Goal: Transaction & Acquisition: Purchase product/service

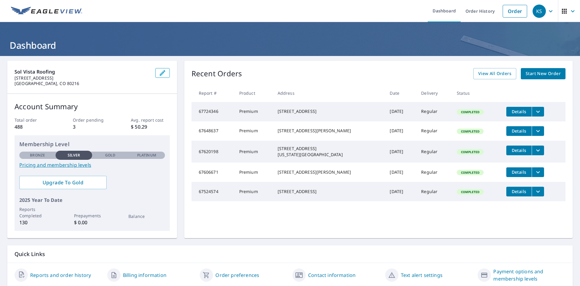
click at [539, 75] on span "Start New Order" at bounding box center [543, 74] width 35 height 8
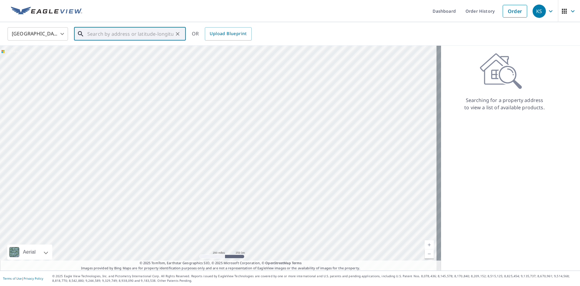
click at [105, 34] on input "text" at bounding box center [130, 33] width 86 height 17
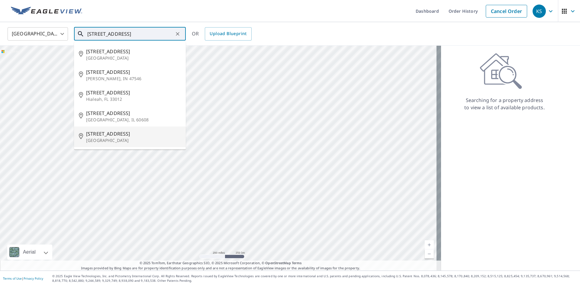
click at [121, 134] on span "[STREET_ADDRESS]" at bounding box center [133, 133] width 95 height 7
type input "[STREET_ADDRESS]"
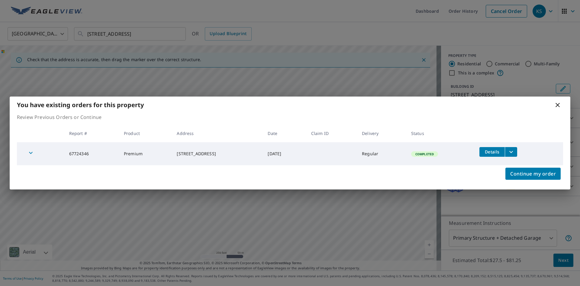
click at [558, 104] on icon at bounding box center [557, 104] width 7 height 7
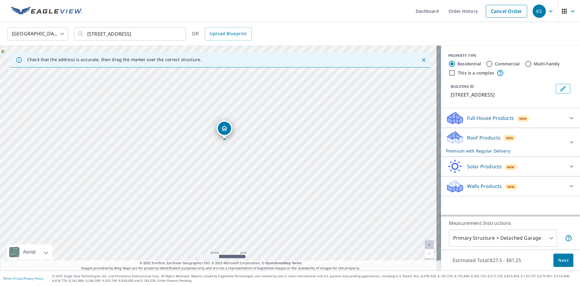
click at [228, 159] on div "[STREET_ADDRESS]" at bounding box center [220, 158] width 441 height 224
click at [224, 178] on div "[STREET_ADDRESS]" at bounding box center [220, 158] width 441 height 224
drag, startPoint x: 225, startPoint y: 185, endPoint x: 225, endPoint y: 189, distance: 3.9
click at [225, 187] on div "[STREET_ADDRESS]" at bounding box center [220, 158] width 441 height 224
click at [219, 153] on icon "Dropped pin, building 1, Residential property, 1415 W 31st St Cheyenne, WY 82001" at bounding box center [218, 151] width 7 height 7
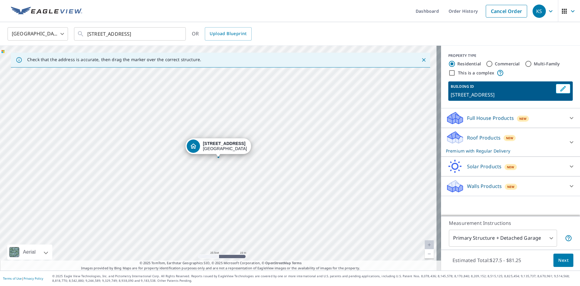
click at [497, 189] on div "Walls Products New" at bounding box center [505, 186] width 118 height 14
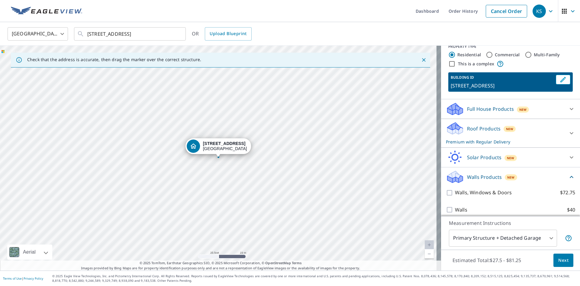
scroll to position [14, 0]
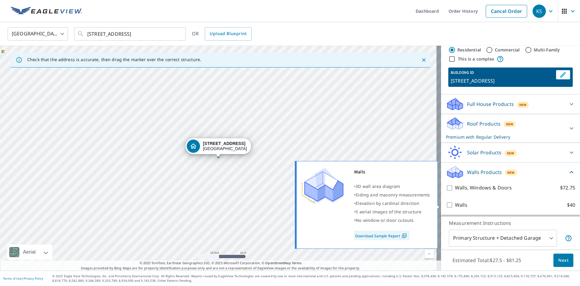
click at [446, 205] on input "Walls $40" at bounding box center [450, 204] width 9 height 7
checkbox input "true"
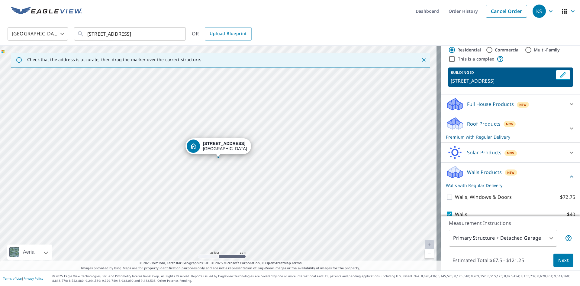
scroll to position [37, 0]
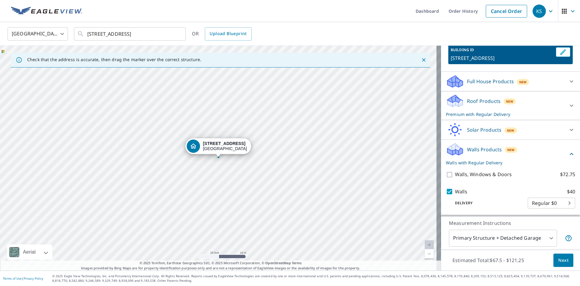
click at [548, 240] on body "KS KS Dashboard Order History Cancel Order KS [GEOGRAPHIC_DATA] [GEOGRAPHIC_DAT…" at bounding box center [290, 143] width 580 height 286
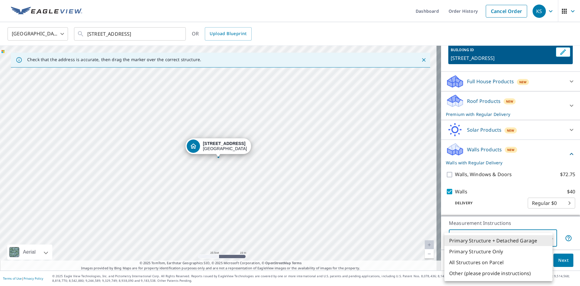
click at [548, 240] on div "Primary Structure + Detached Garage Primary Structure Only All Structures on Pa…" at bounding box center [290, 143] width 580 height 286
click at [499, 260] on li "All Structures on Parcel" at bounding box center [498, 262] width 108 height 11
type input "3"
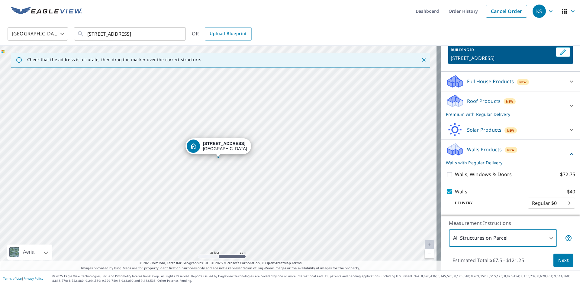
click at [558, 258] on span "Next" at bounding box center [563, 260] width 10 height 8
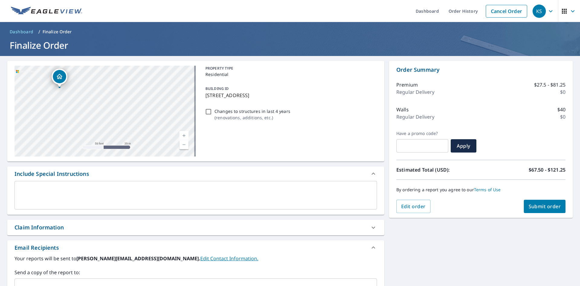
click at [29, 187] on textarea at bounding box center [196, 194] width 354 height 17
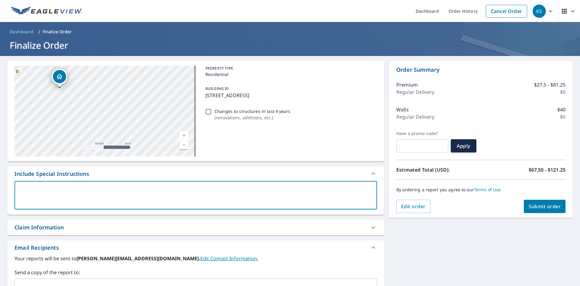
type textarea "W"
type textarea "x"
checkbox input "true"
type textarea "Wa"
type textarea "x"
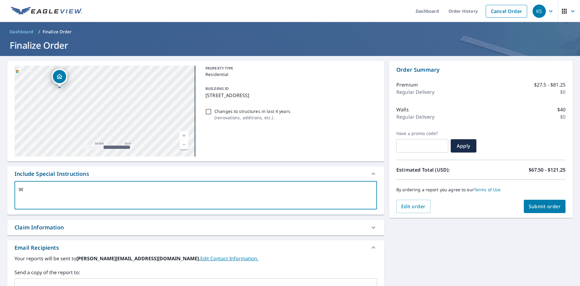
checkbox input "true"
type textarea "Wal"
type textarea "x"
checkbox input "true"
type textarea "Wall"
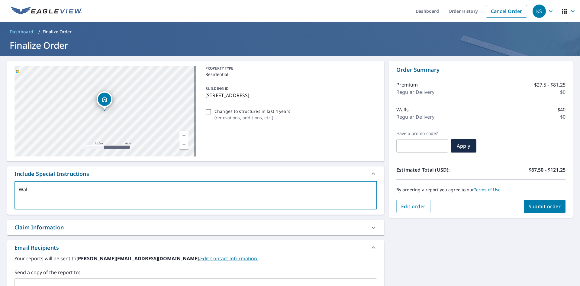
type textarea "x"
checkbox input "true"
type textarea "Wall"
type textarea "x"
checkbox input "true"
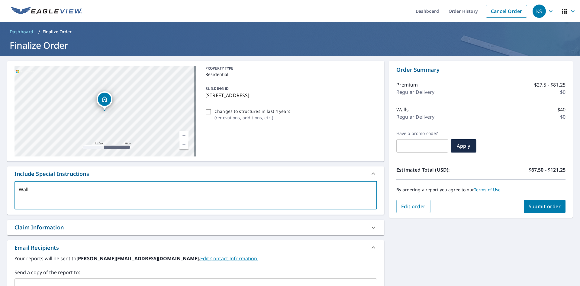
type textarea "Wall"
type textarea "x"
checkbox input "true"
type textarea "Wal"
type textarea "x"
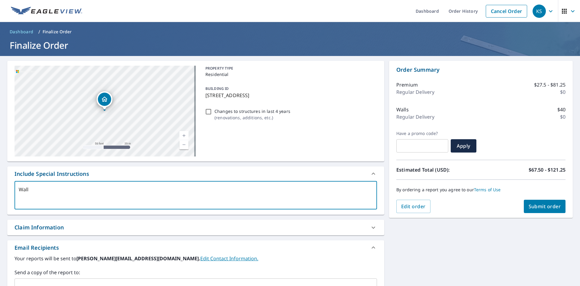
checkbox input "true"
type textarea "Wa"
type textarea "x"
checkbox input "true"
type textarea "W"
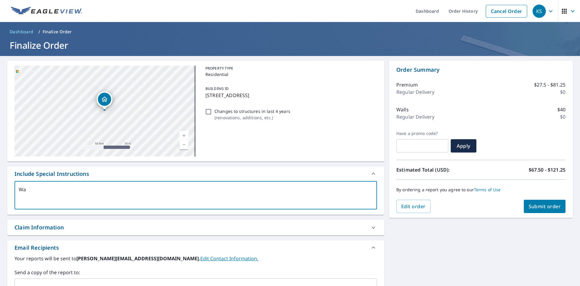
type textarea "x"
checkbox input "true"
type textarea "S"
type textarea "x"
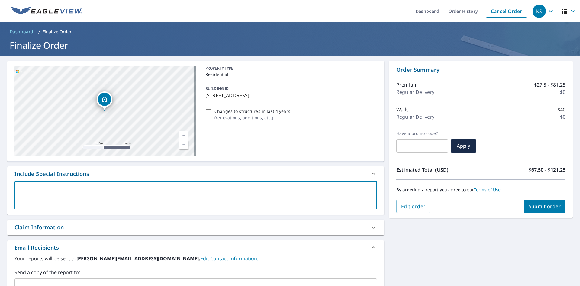
checkbox input "true"
type textarea "Sq"
type textarea "x"
checkbox input "true"
type textarea "Sqa"
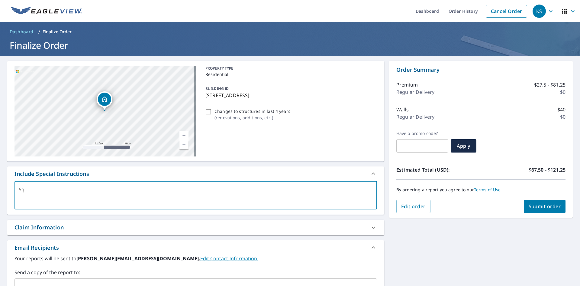
type textarea "x"
checkbox input "true"
type textarea "Sqau"
type textarea "x"
checkbox input "true"
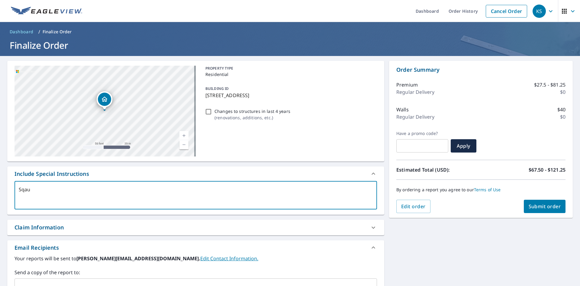
type textarea "Sqaur"
type textarea "x"
checkbox input "true"
type textarea "Sqaure"
type textarea "x"
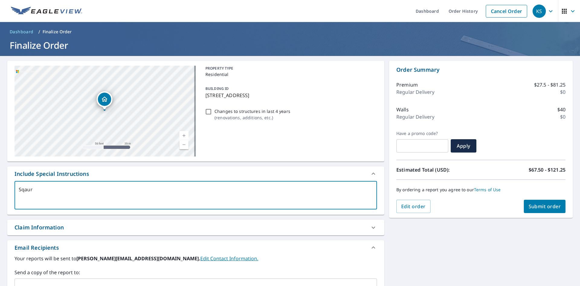
checkbox input "true"
type textarea "Sqaure"
type textarea "x"
checkbox input "true"
type textarea "Sqaure f"
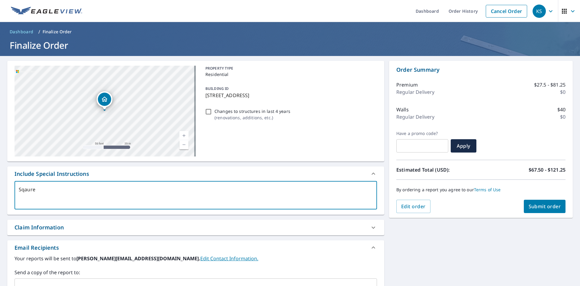
type textarea "x"
checkbox input "true"
type textarea "Sqaure fe"
type textarea "x"
checkbox input "true"
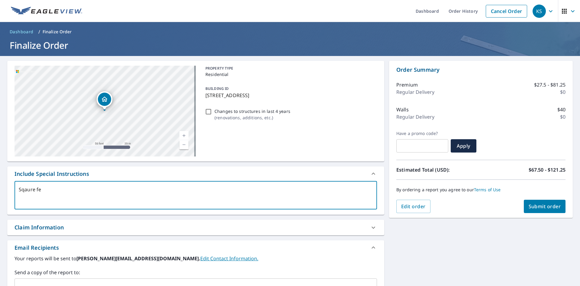
type textarea "Sqaure fee"
type textarea "x"
checkbox input "true"
type textarea "Sqaure feet"
type textarea "x"
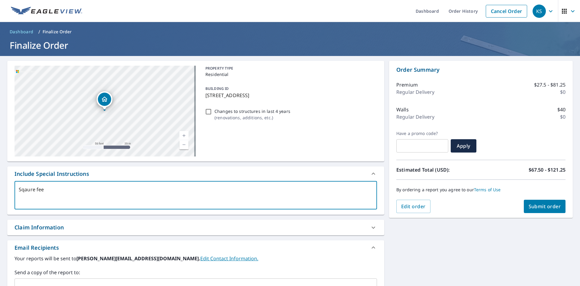
checkbox input "true"
type textarea "Sqaure feet"
type textarea "x"
checkbox input "true"
type textarea "Sqaure feet m"
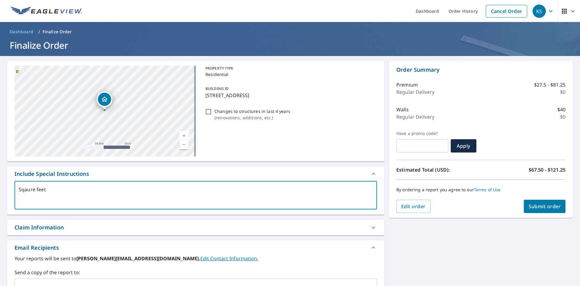
type textarea "x"
checkbox input "true"
type textarea "Sqaure feet me"
type textarea "x"
checkbox input "true"
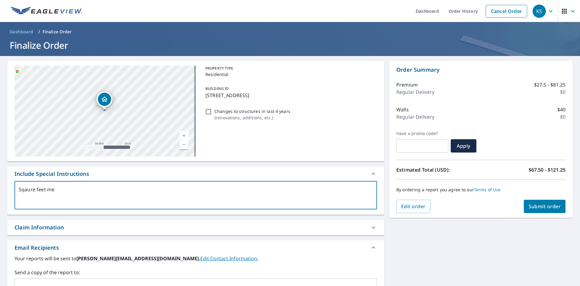
type textarea "Sqaure feet mea"
type textarea "x"
checkbox input "true"
type textarea "Sqaure feet meas"
type textarea "x"
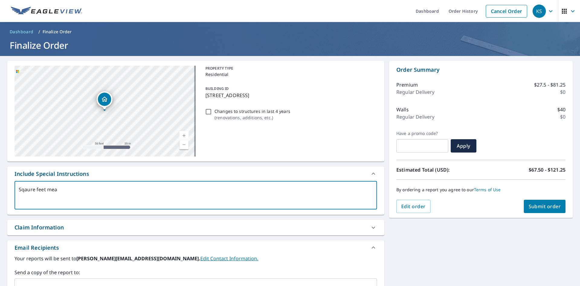
checkbox input "true"
type textarea "Sqaure feet measu"
type textarea "x"
checkbox input "true"
type textarea "Sqaure feet measur"
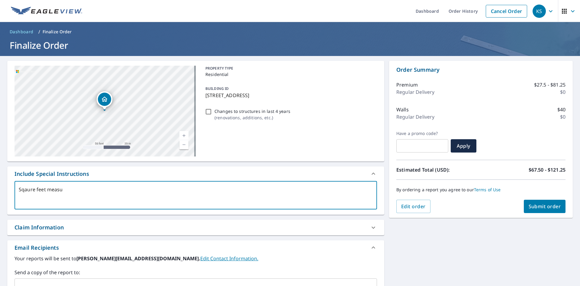
type textarea "x"
checkbox input "true"
type textarea "Sqaure feet measure"
type textarea "x"
checkbox input "true"
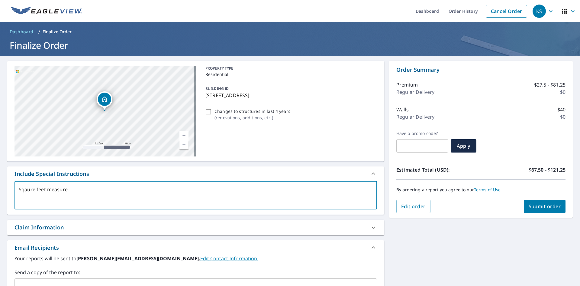
type textarea "Sqaure feet measurem"
type textarea "x"
checkbox input "true"
type textarea "Sqaure feet measureme"
type textarea "x"
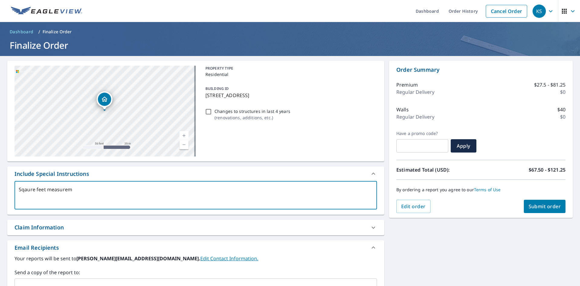
checkbox input "true"
type textarea "Sqaure feet measuremen"
type textarea "x"
checkbox input "true"
type textarea "Sqaure feet measurement"
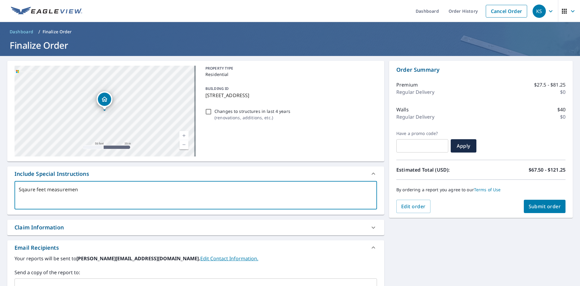
type textarea "x"
checkbox input "true"
type textarea "Sqaure feet measurements"
type textarea "x"
checkbox input "true"
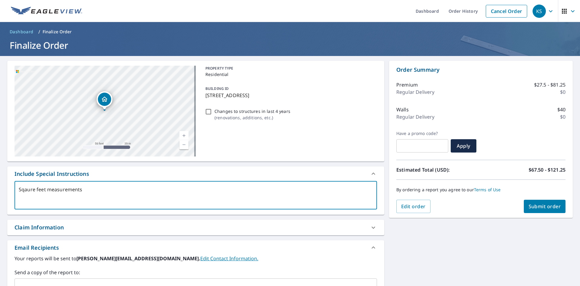
type textarea "Sqaure feet measurements"
type textarea "x"
checkbox input "true"
type textarea "Sqaure feet measurements f"
type textarea "x"
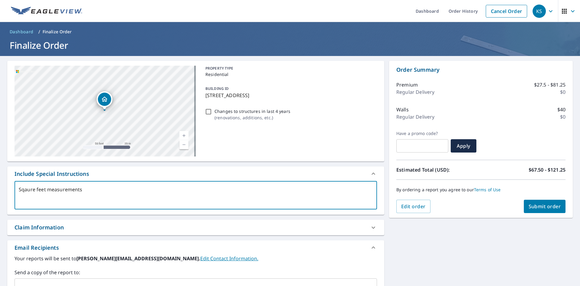
checkbox input "true"
type textarea "Sqaure feet measurements fo"
type textarea "x"
checkbox input "true"
type textarea "Sqaure feet measurements for"
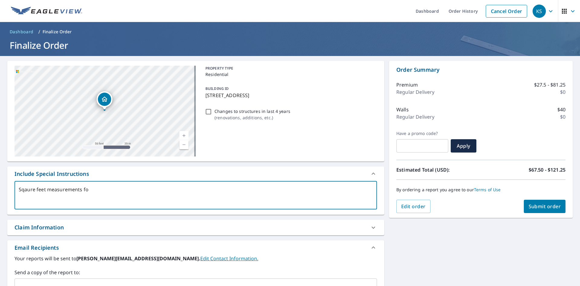
type textarea "x"
checkbox input "true"
type textarea "Sqaure feet measurements for"
type textarea "x"
checkbox input "true"
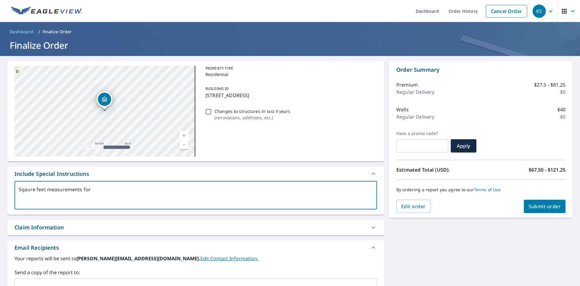
type textarea "Sqaure feet measurements for a"
type textarea "x"
checkbox input "true"
type textarea "Sqaure feet measurements for al"
type textarea "x"
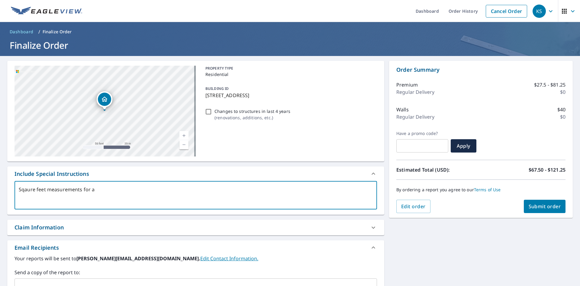
checkbox input "true"
type textarea "Sqaure feet measurements for all"
type textarea "x"
checkbox input "true"
type textarea "Sqaure feet measurements for all"
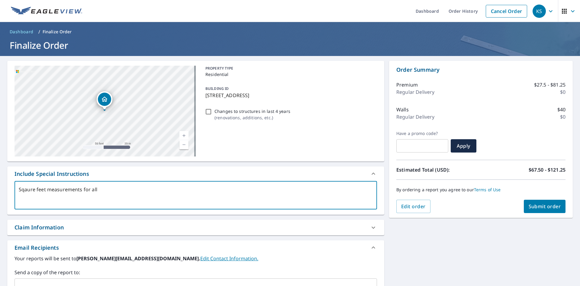
type textarea "x"
checkbox input "true"
type textarea "Sqaure feet measurements for all"
type textarea "x"
checkbox input "true"
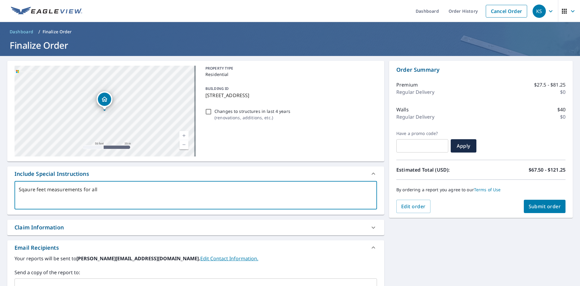
type textarea "Sqaure feet measurements for al"
type textarea "x"
checkbox input "true"
type textarea "Sqaure feet measurements for a"
type textarea "x"
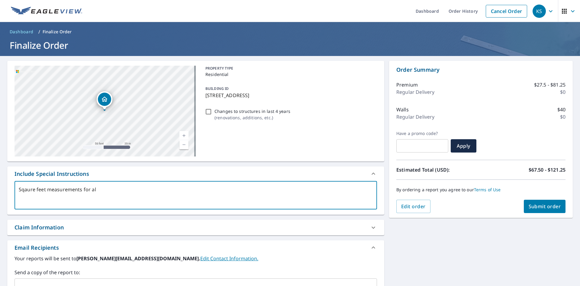
checkbox input "true"
type textarea "Sqaure feet measurements for"
type textarea "x"
checkbox input "true"
type textarea "Sqaure feet measurements for"
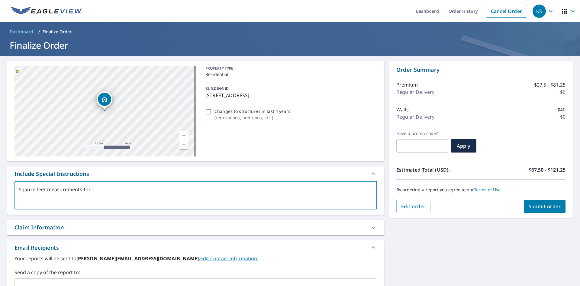
type textarea "x"
checkbox input "true"
type textarea "Sqaure feet measurements fo"
type textarea "x"
checkbox input "true"
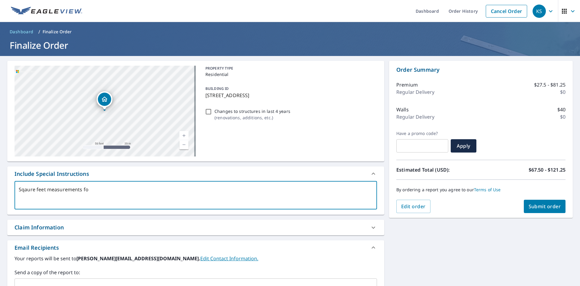
type textarea "Sqaure feet measurements f"
type textarea "x"
checkbox input "true"
type textarea "Sqaure feet measurements fo"
type textarea "x"
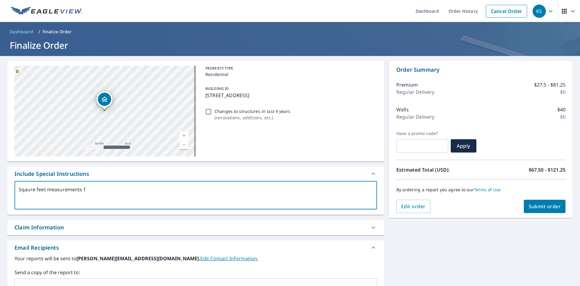
checkbox input "true"
type textarea "Sqaure feet measurements for"
type textarea "x"
checkbox input "true"
type textarea "Sqaure feet measurements for"
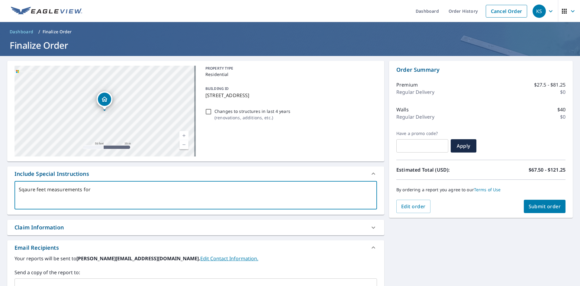
type textarea "x"
checkbox input "true"
type textarea "Sqaure feet measurements for w"
type textarea "x"
checkbox input "true"
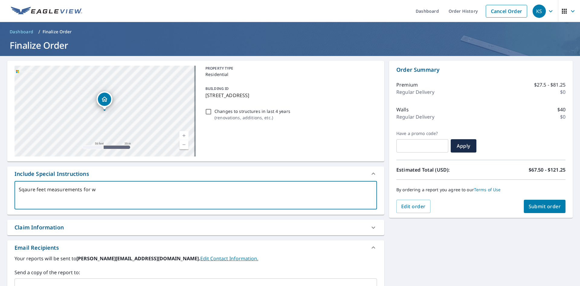
type textarea "Sqaure feet measurements for wa"
type textarea "x"
checkbox input "true"
type textarea "Sqaure feet measurements for wal"
type textarea "x"
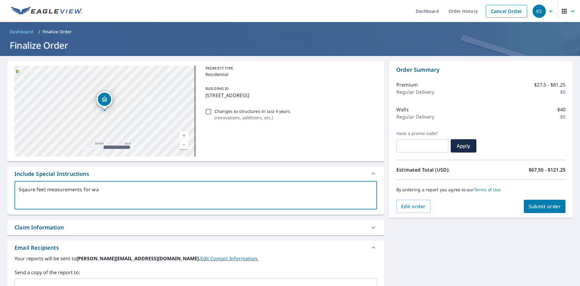
checkbox input "true"
type textarea "Sqaure feet measurements for wall"
type textarea "x"
checkbox input "true"
type textarea "Sqaure feet measurements for walls"
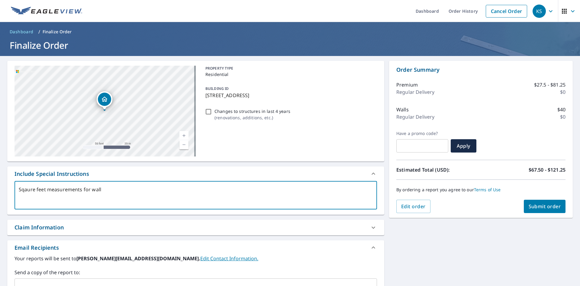
type textarea "x"
checkbox input "true"
type textarea "Sqaure feet measurements for walls"
type textarea "x"
checkbox input "true"
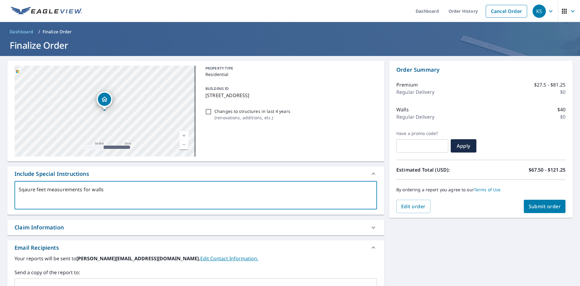
type textarea "Sqaure feet measurements for walls o"
type textarea "x"
checkbox input "true"
type textarea "Sqaure feet measurements for walls on"
type textarea "x"
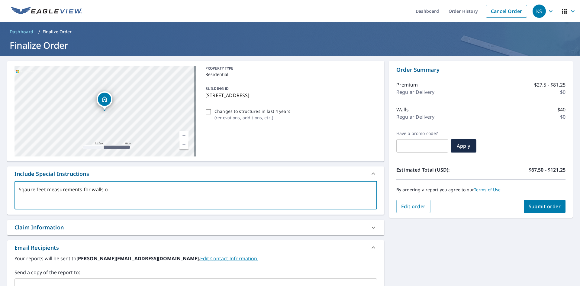
checkbox input "true"
type textarea "Sqaure feet measurements for walls on"
type textarea "x"
checkbox input "true"
type textarea "Sqaure feet measurements for walls on A"
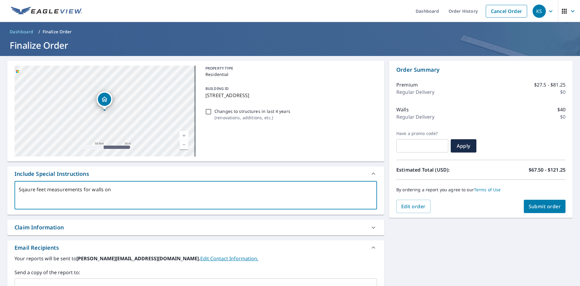
type textarea "x"
checkbox input "true"
type textarea "Sqaure feet measurements for walls on AL"
type textarea "x"
checkbox input "true"
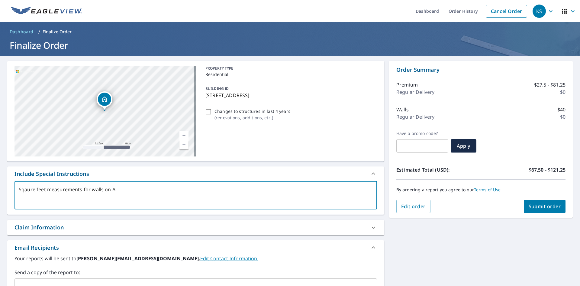
type textarea "Sqaure feet measurements for walls on ALL"
type textarea "x"
checkbox input "true"
type textarea "Sqaure feet measurements for walls on ALL"
type textarea "x"
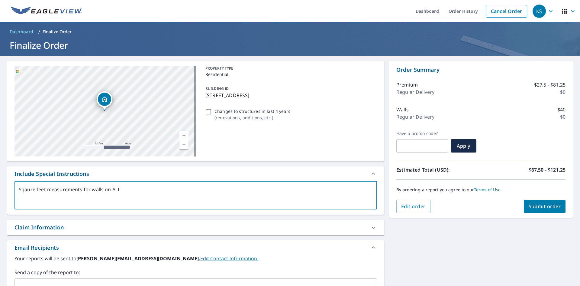
checkbox input "true"
click at [25, 191] on textarea "Sqaure feet measurements for walls on ALL 3 structures that are in the property…" at bounding box center [196, 194] width 354 height 17
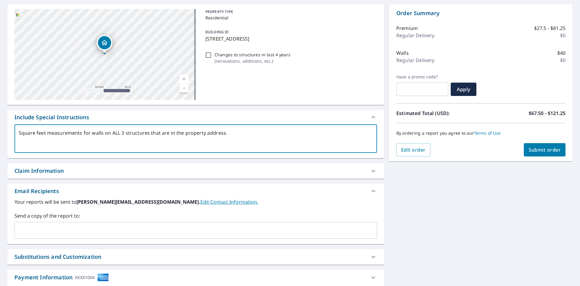
scroll to position [60, 0]
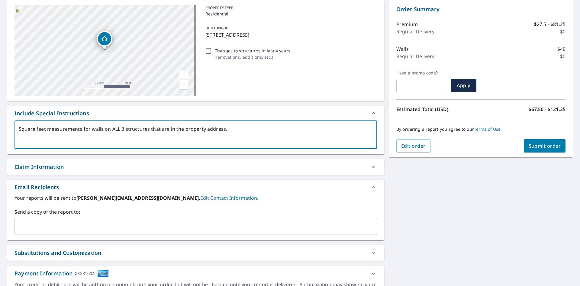
click at [87, 231] on input "text" at bounding box center [191, 225] width 348 height 11
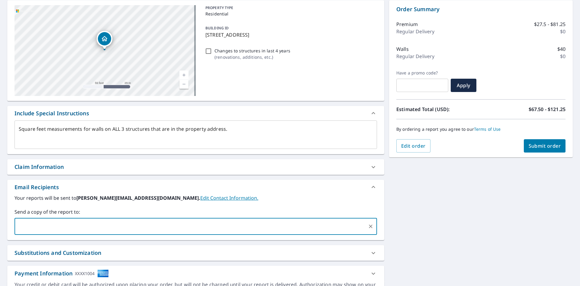
click at [246, 202] on div "Your reports will be sent to [PERSON_NAME][EMAIL_ADDRESS][DOMAIN_NAME]. Edit Co…" at bounding box center [196, 214] width 363 height 40
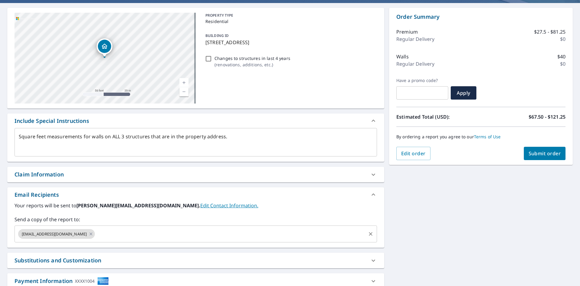
scroll to position [4, 0]
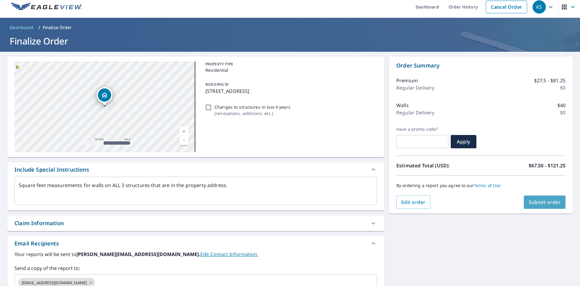
click at [542, 205] on button "Submit order" at bounding box center [545, 201] width 42 height 13
